Goal: Task Accomplishment & Management: Use online tool/utility

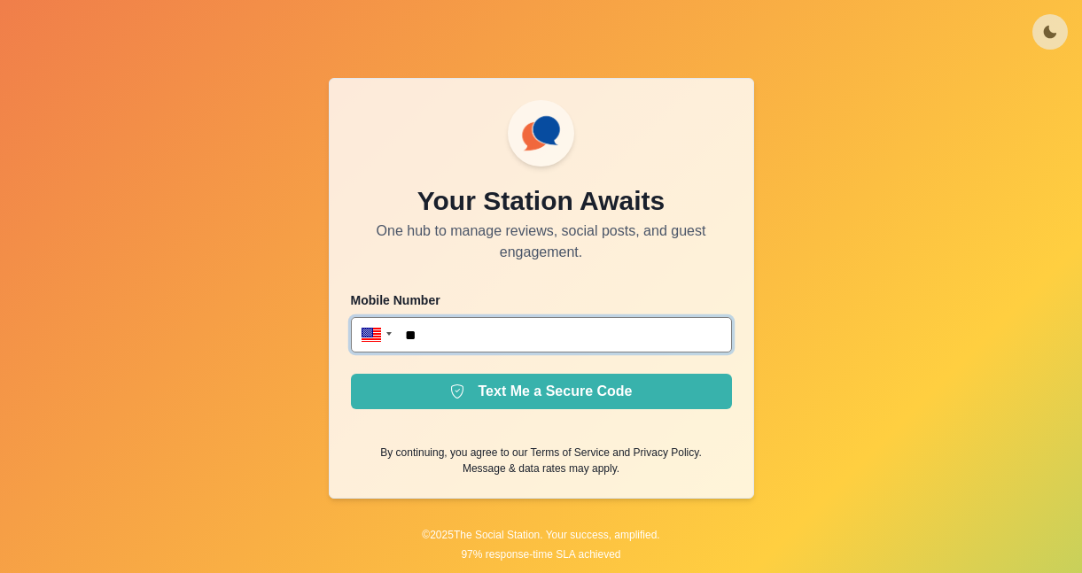
click at [554, 324] on input "**" at bounding box center [541, 334] width 381 height 35
type input "**"
type input "**********"
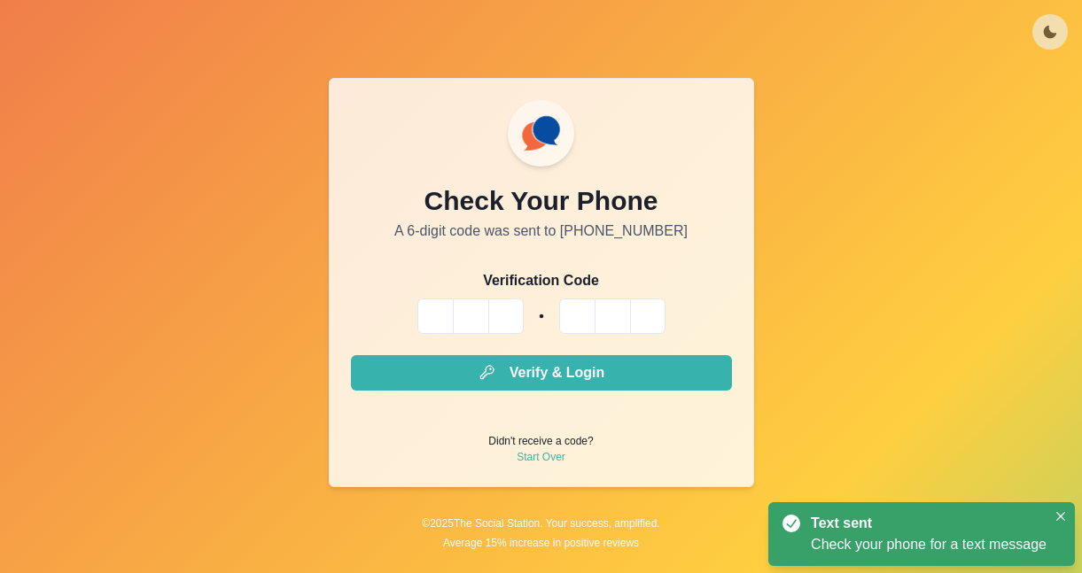
click at [431, 319] on input "Please enter your pin code" at bounding box center [434, 316] width 35 height 35
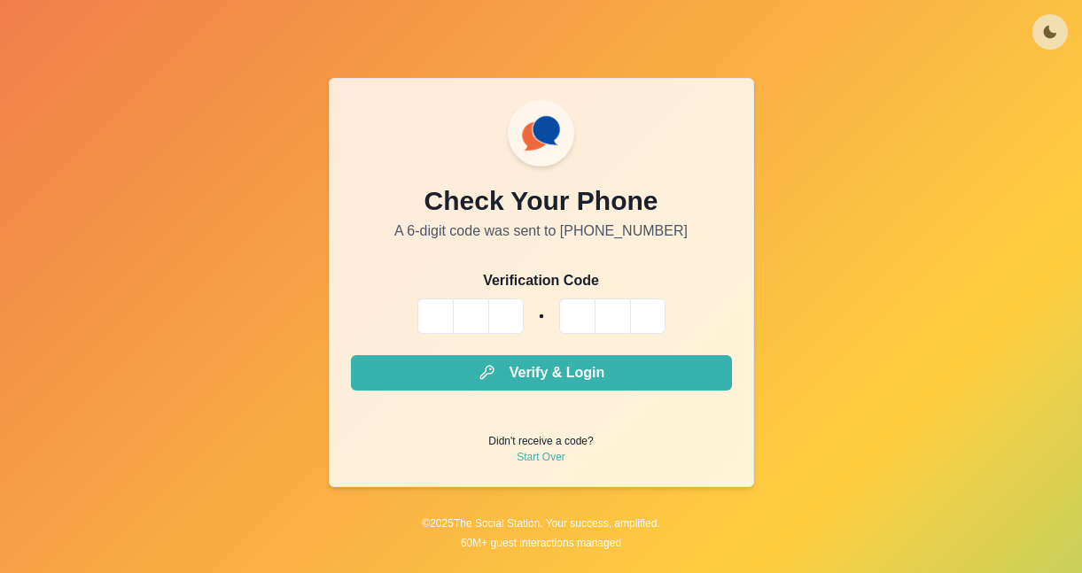
type input "*"
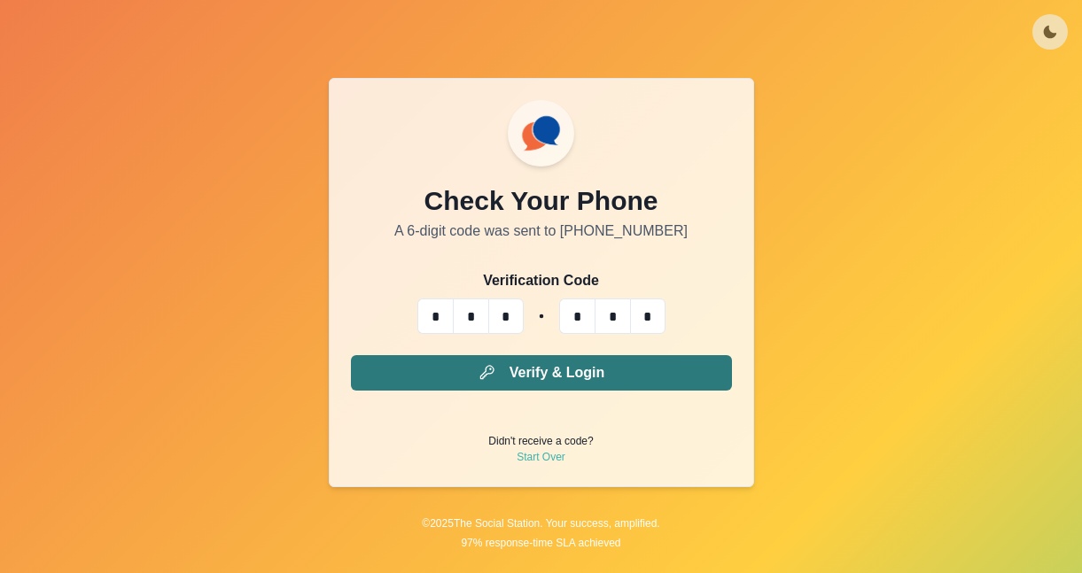
type input "*"
click at [433, 378] on button "Verify & Login" at bounding box center [541, 372] width 381 height 35
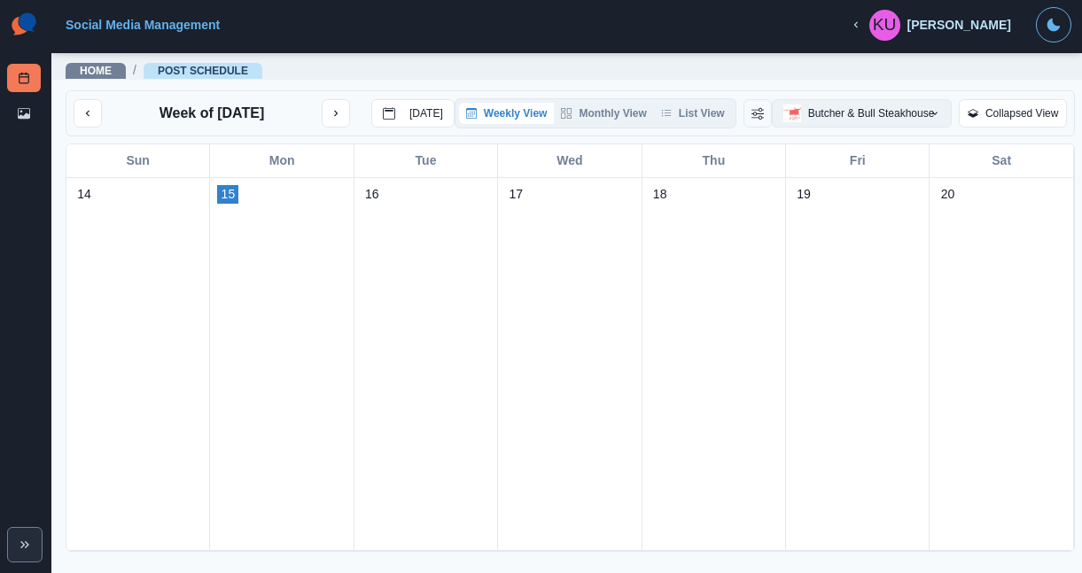
click at [831, 110] on button "Butcher & Bull Steakhouse" at bounding box center [862, 113] width 181 height 28
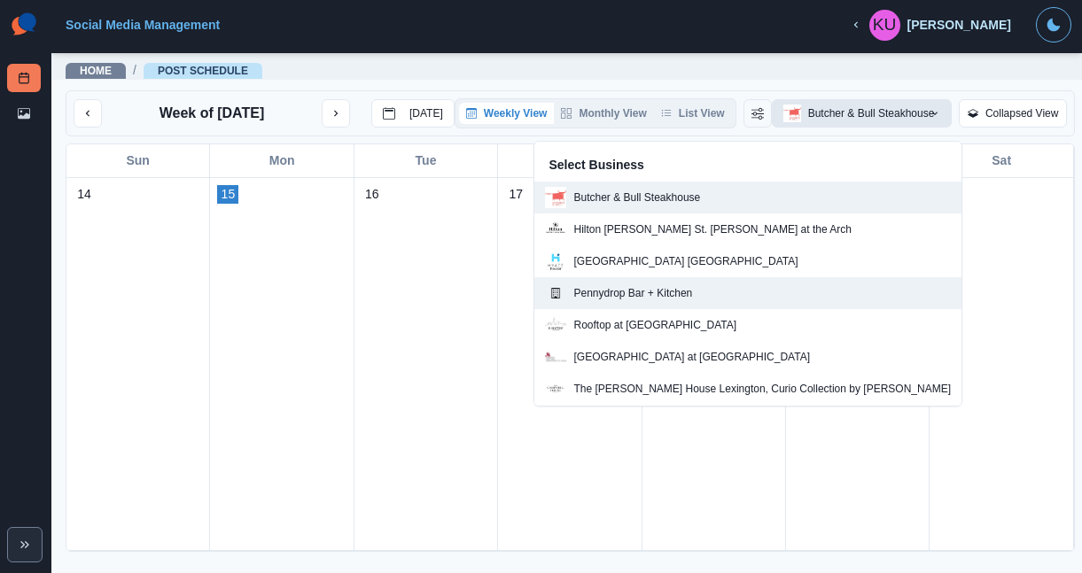
scroll to position [59, 0]
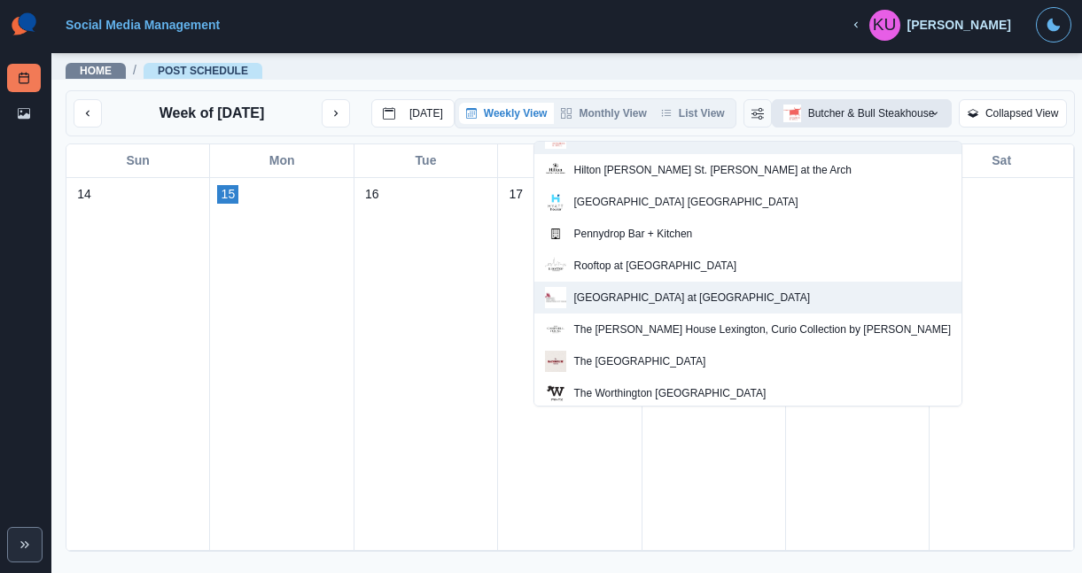
click at [744, 292] on p "[GEOGRAPHIC_DATA] at [GEOGRAPHIC_DATA]" at bounding box center [691, 298] width 237 height 16
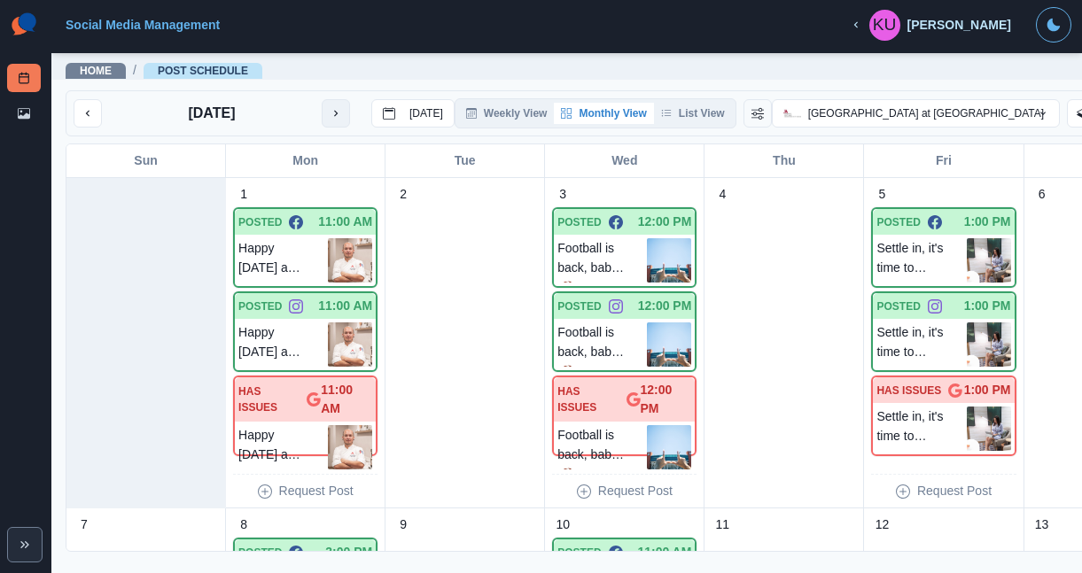
click at [337, 106] on button "next month" at bounding box center [336, 113] width 28 height 28
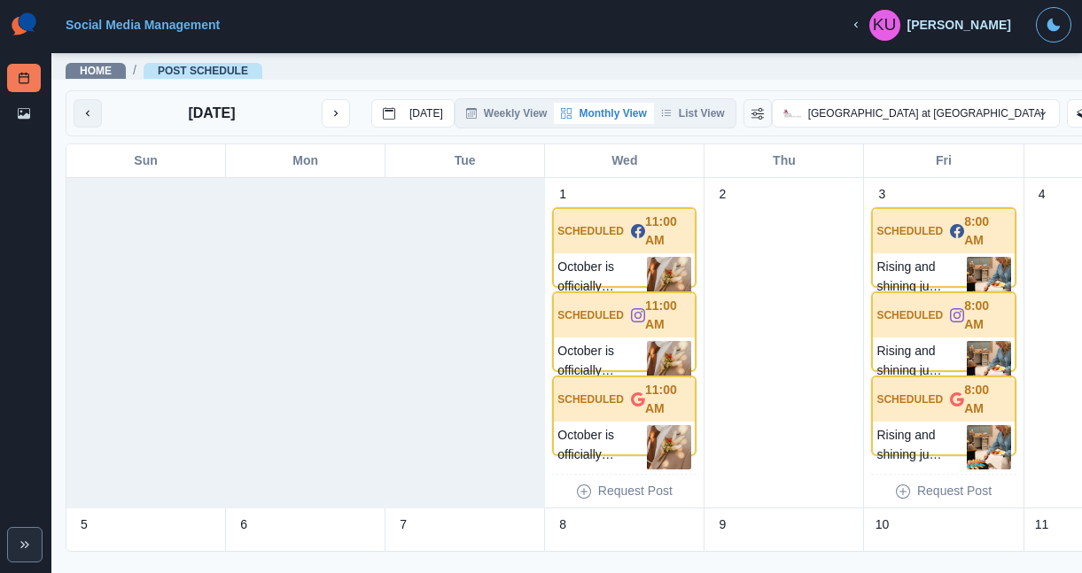
click at [80, 117] on button "previous month" at bounding box center [88, 113] width 28 height 28
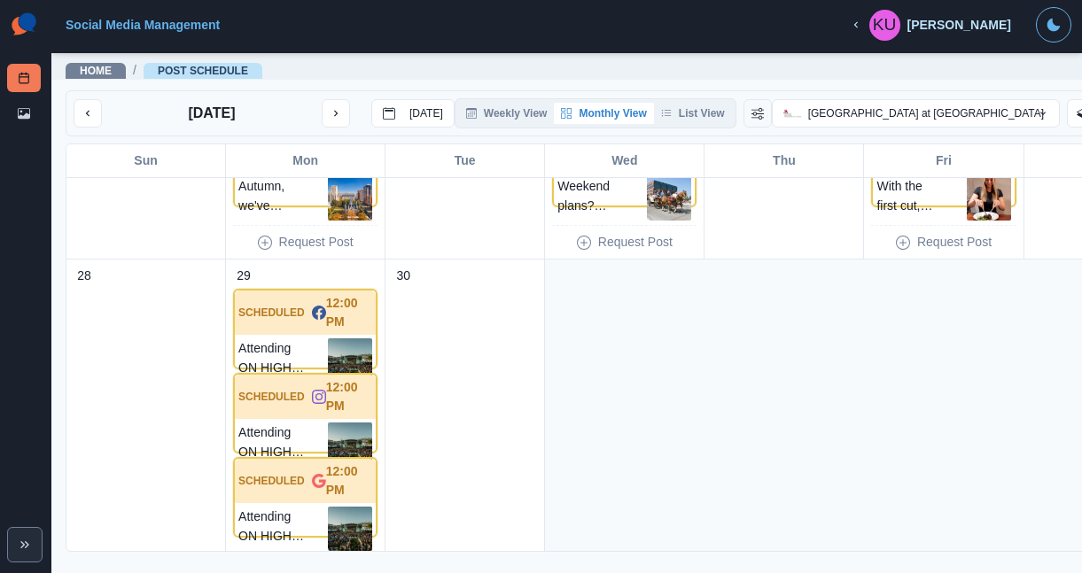
scroll to position [1280, 0]
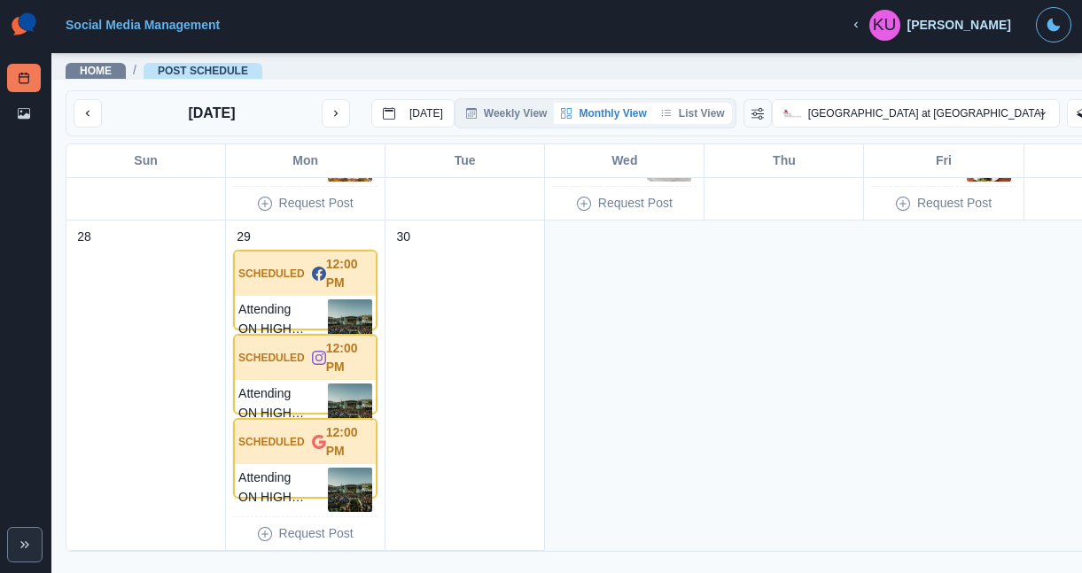
click at [677, 121] on button "List View" at bounding box center [693, 113] width 78 height 21
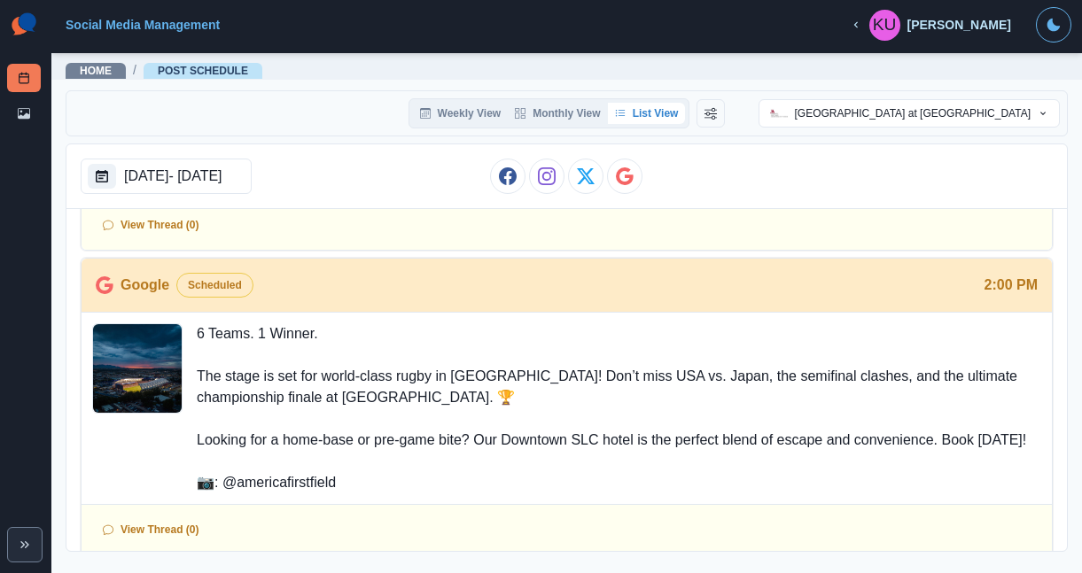
scroll to position [0, 0]
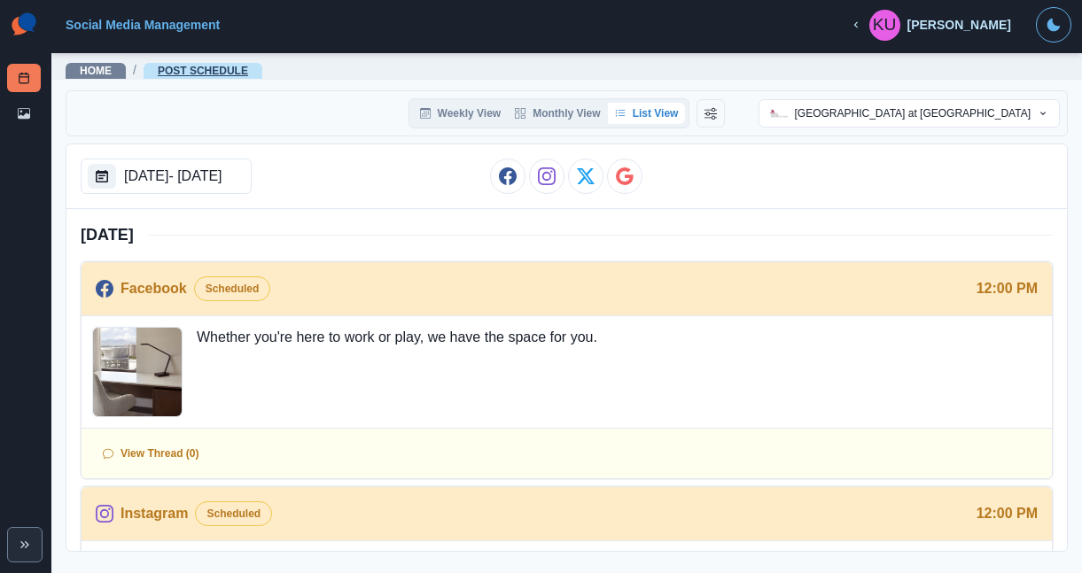
click at [175, 67] on link "Post Schedule" at bounding box center [203, 71] width 90 height 12
click at [96, 53] on div "Home / Post Schedule" at bounding box center [566, 65] width 1031 height 28
click at [96, 67] on link "Home" at bounding box center [96, 71] width 32 height 12
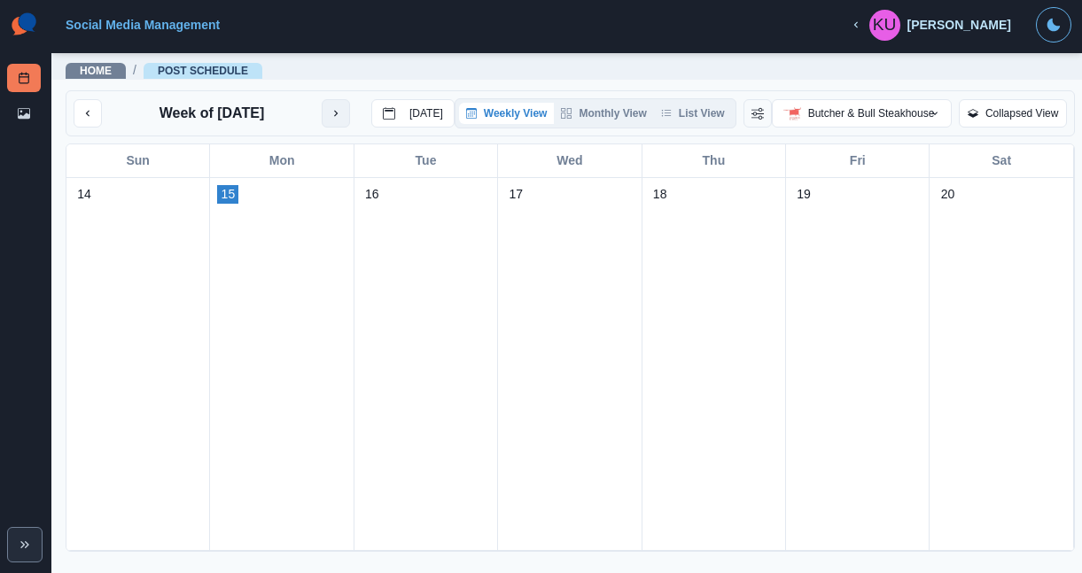
click at [338, 117] on icon "next month" at bounding box center [336, 113] width 12 height 12
click at [349, 124] on button "next month" at bounding box center [336, 113] width 28 height 28
click at [915, 104] on button "Butcher & Bull Steakhouse" at bounding box center [862, 113] width 181 height 28
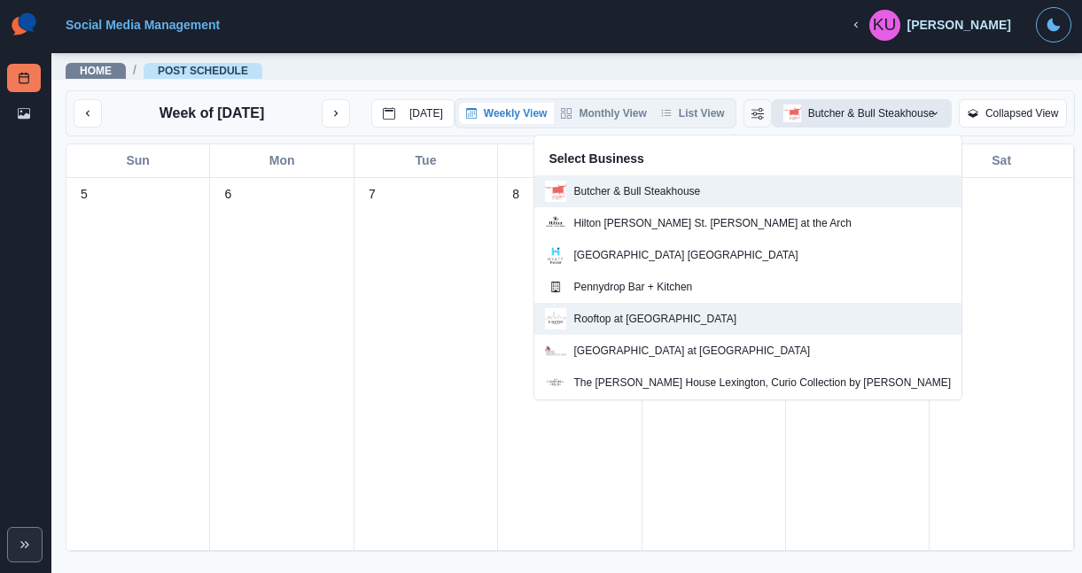
scroll to position [52, 0]
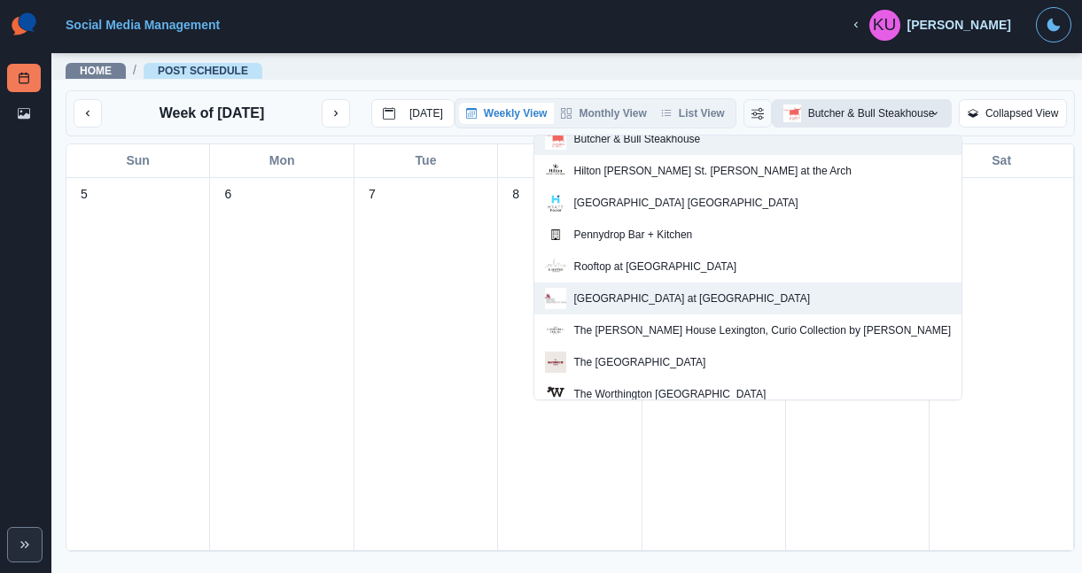
click at [810, 297] on p "[GEOGRAPHIC_DATA] at [GEOGRAPHIC_DATA]" at bounding box center [691, 299] width 237 height 16
